Goal: Find specific page/section: Find specific page/section

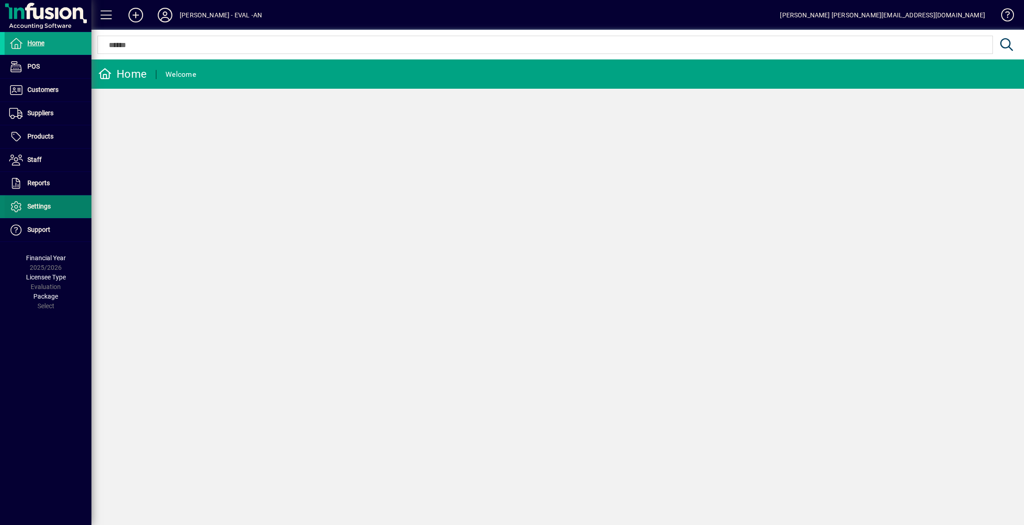
click at [51, 205] on span at bounding box center [48, 207] width 87 height 22
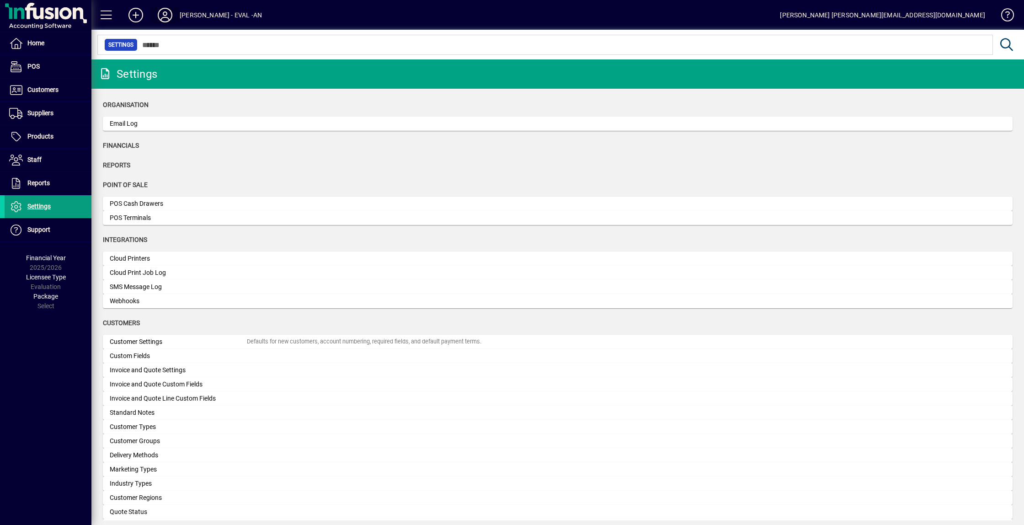
click at [167, 17] on icon at bounding box center [165, 15] width 18 height 15
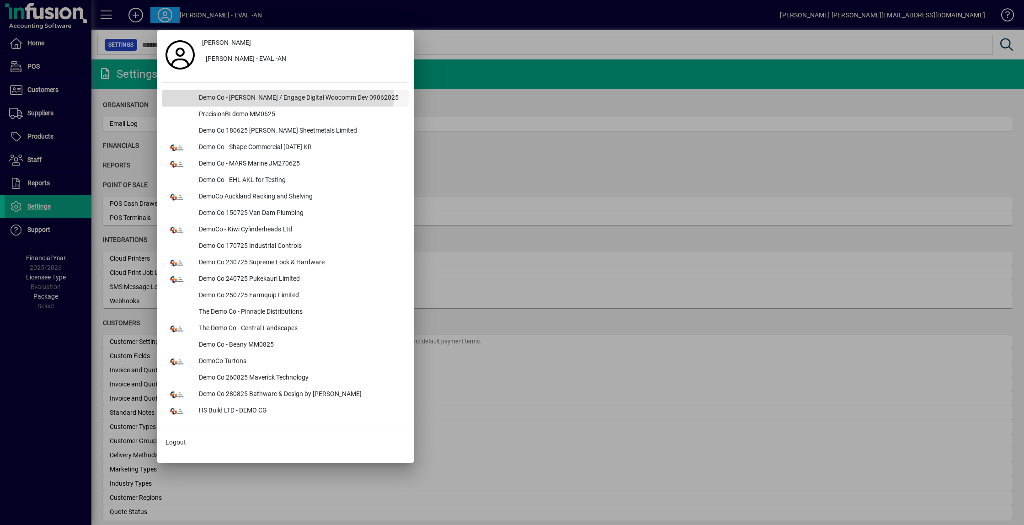
click at [228, 94] on div "Demo Co - Lewis Gray / Engage Digital Woocomm Dev 09062025" at bounding box center [301, 98] width 218 height 16
